Goal: Task Accomplishment & Management: Manage account settings

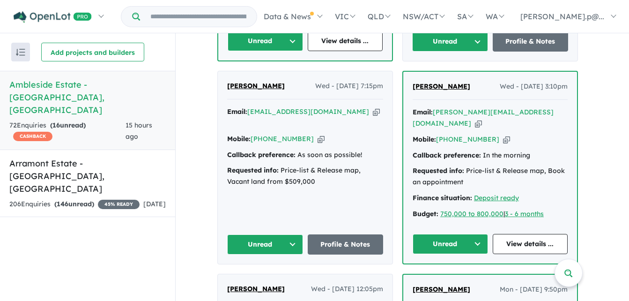
scroll to position [796, 0]
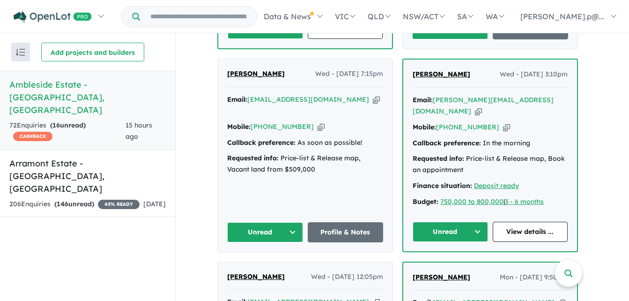
click at [294, 222] on button "Unread" at bounding box center [265, 232] width 76 height 20
click at [267, 265] on button "Assigned" at bounding box center [268, 276] width 81 height 22
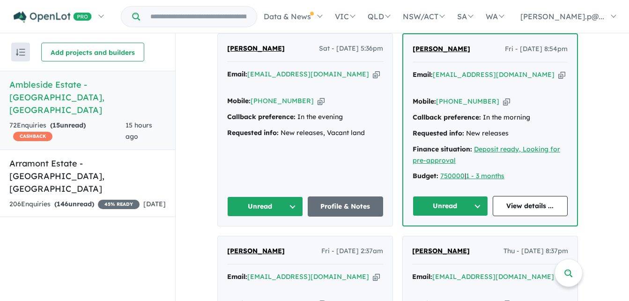
scroll to position [1826, 0]
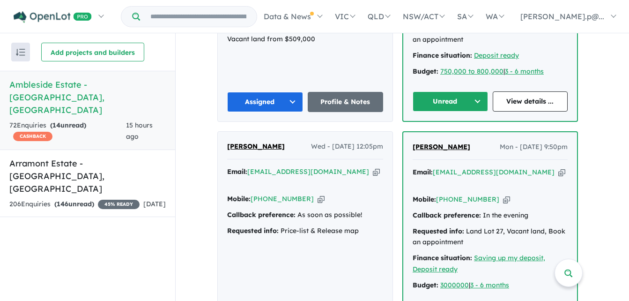
scroll to position [983, 0]
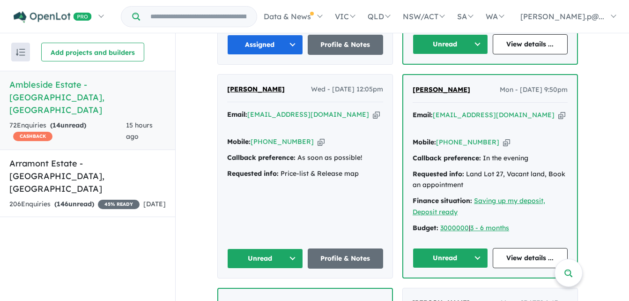
click at [481, 248] on button "Unread" at bounding box center [449, 258] width 75 height 20
click at [450, 291] on button "Assigned" at bounding box center [453, 302] width 81 height 22
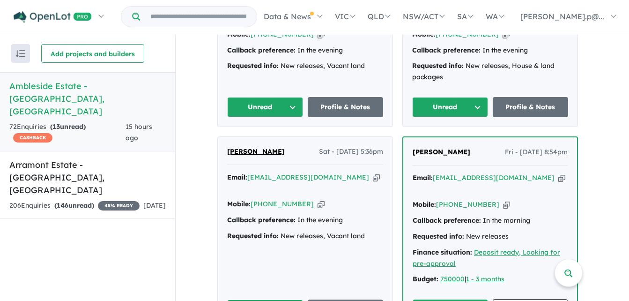
scroll to position [1685, 0]
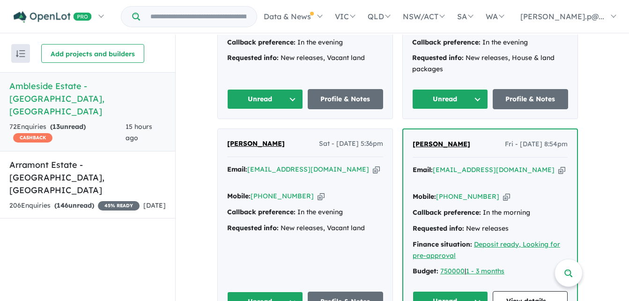
click at [481, 291] on button "Unread" at bounding box center [449, 301] width 75 height 20
drag, startPoint x: 280, startPoint y: 63, endPoint x: 229, endPoint y: 54, distance: 51.3
click at [229, 129] on div "Shaijo Mohan Sat - 09/08/2025, 5:36pm Email: mshaijo@gmail.com Copied! Mobile: …" at bounding box center [305, 225] width 175 height 192
copy span "[PERSON_NAME]"
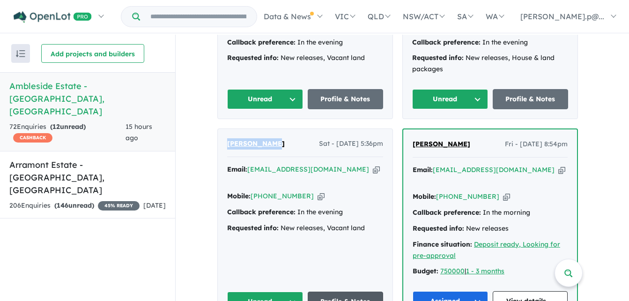
click at [327, 291] on link "Profile & Notes" at bounding box center [346, 301] width 76 height 20
click at [298, 291] on button "Unread" at bounding box center [265, 301] width 76 height 20
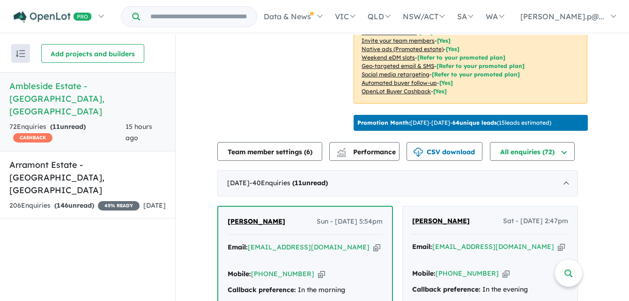
scroll to position [234, 0]
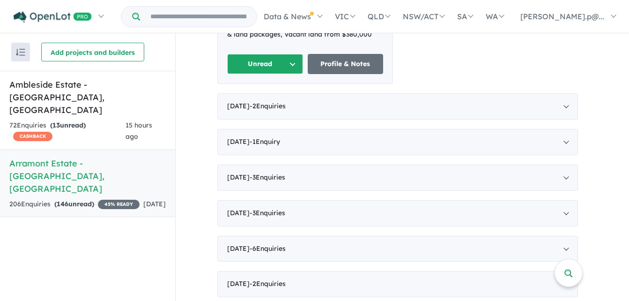
scroll to position [468, 0]
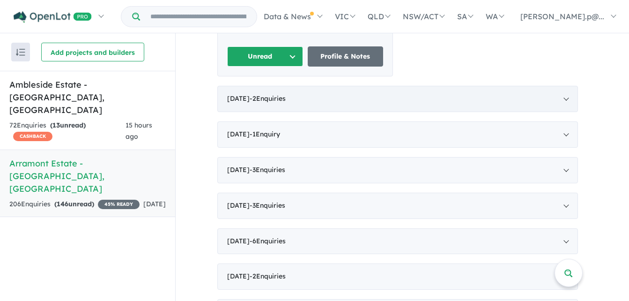
click at [573, 86] on div "July 2025 - 2 Enquir ies ( 0 unread)" at bounding box center [397, 99] width 360 height 26
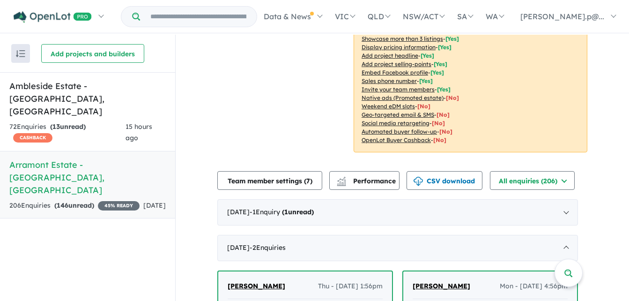
scroll to position [189, 0]
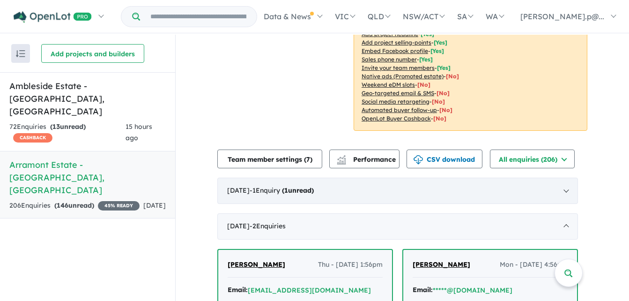
click at [568, 179] on div "August 2025 - 1 Enquir y ( 1 unread)" at bounding box center [397, 190] width 360 height 26
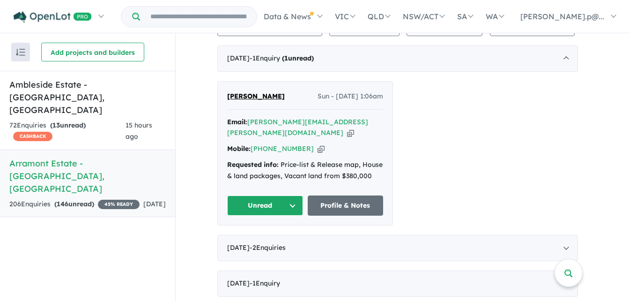
scroll to position [329, 0]
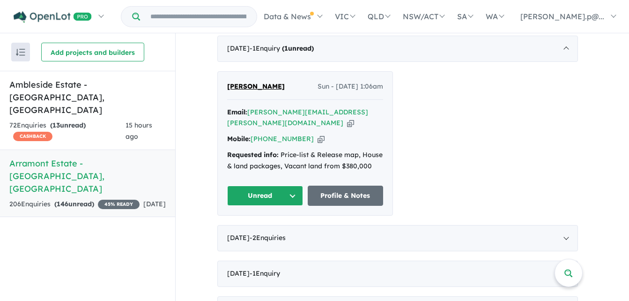
click at [293, 185] on button "Unread" at bounding box center [265, 195] width 76 height 20
click at [274, 228] on button "Assigned" at bounding box center [268, 239] width 81 height 22
